Goal: Information Seeking & Learning: Check status

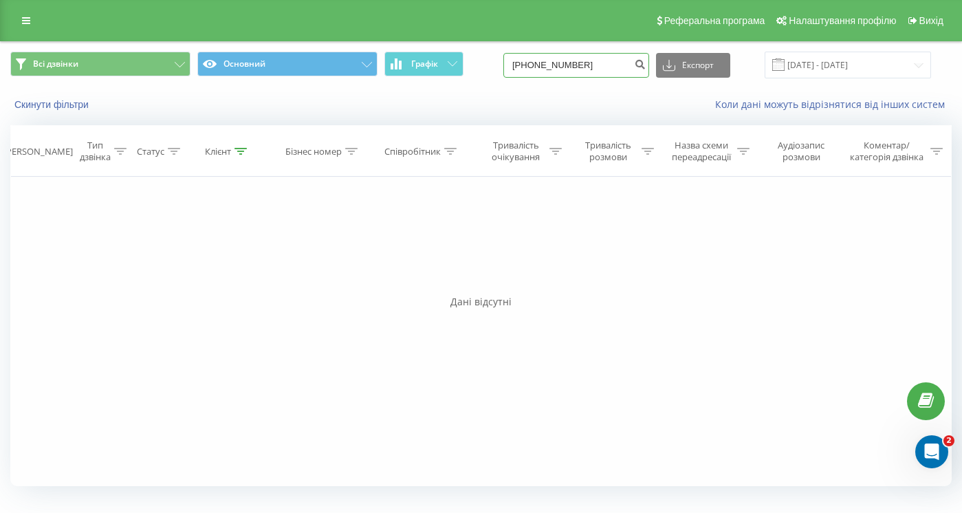
click at [584, 65] on input "[PHONE_NUMBER]" at bounding box center [576, 65] width 146 height 25
type input "0503640747"
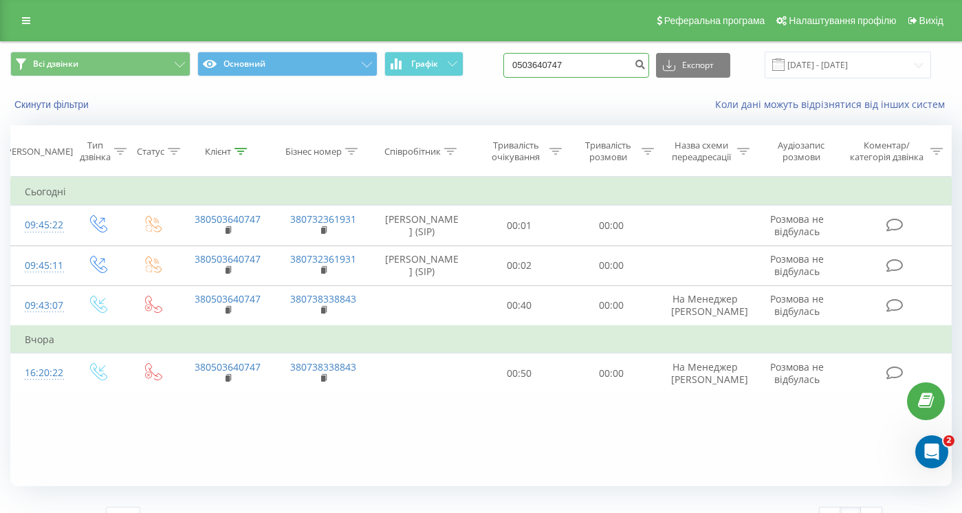
click at [607, 72] on input "0503640747" at bounding box center [576, 65] width 146 height 25
